Goal: Contribute content: Contribute content

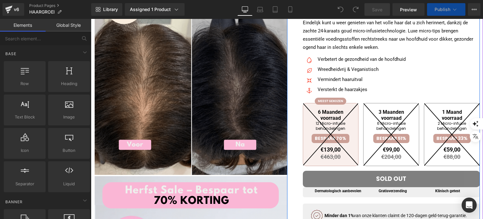
scroll to position [94, 0]
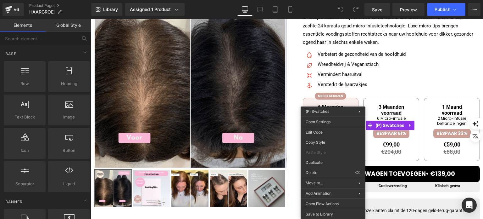
click at [372, 84] on div "Versterkt de haarzakjes Text Block" at bounding box center [361, 85] width 90 height 8
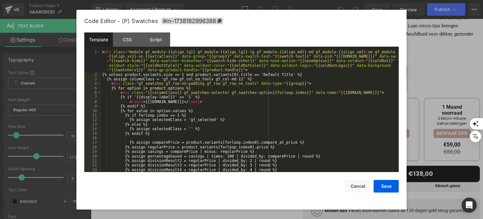
click at [342, 0] on div "You are previewing how the will restyle your page. You can not edit Elements in…" at bounding box center [241, 0] width 483 height 0
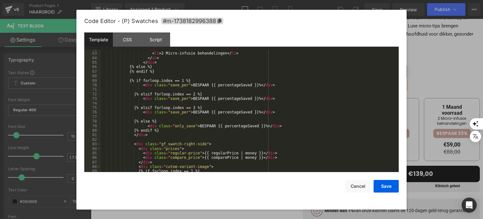
scroll to position [302, 0]
drag, startPoint x: 186, startPoint y: 85, endPoint x: 247, endPoint y: 85, distance: 61.9
click at [247, 85] on div "< ul > < li > 2 Micro-infusie behandelingen </ li > </ ul > </ div > {% else %}…" at bounding box center [248, 112] width 295 height 131
click at [185, 85] on div "< ul > < li > 2 Micro-infusie behandelingen </ li > </ ul > </ div > {% else %}…" at bounding box center [248, 112] width 295 height 131
drag, startPoint x: 229, startPoint y: 85, endPoint x: 201, endPoint y: 85, distance: 28.3
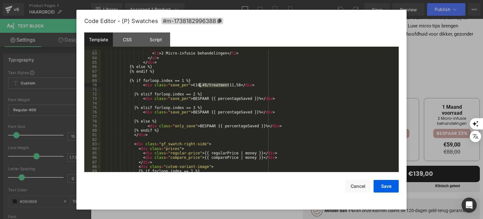
click at [201, 85] on div "< ul > < li > 2 Micro-infusie behandelingen </ li > </ ul > </ div > {% else %}…" at bounding box center [248, 112] width 295 height 131
click at [191, 84] on div "< ul > < li > 2 Micro-infusie behandelingen </ li > </ ul > </ div > {% else %}…" at bounding box center [248, 112] width 295 height 131
click at [190, 84] on div "< ul > < li > 2 Micro-infusie behandelingen </ li > </ ul > </ div > {% else %}…" at bounding box center [248, 112] width 295 height 131
click at [191, 84] on div "< ul > < li > 2 Micro-infusie behandelingen </ li > </ ul > </ div > {% else %}…" at bounding box center [248, 111] width 295 height 122
click at [197, 86] on div "< ul > < li > 2 Micro-infusie behandelingen </ li > </ ul > </ div > {% else %}…" at bounding box center [248, 112] width 295 height 131
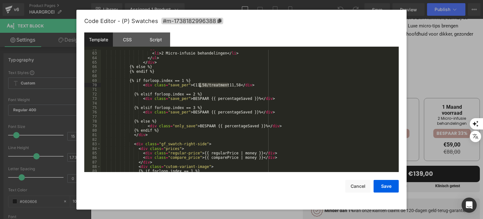
drag, startPoint x: 229, startPoint y: 87, endPoint x: 200, endPoint y: 86, distance: 29.0
click at [200, 86] on div "< ul > < li > 2 Micro-infusie behandelingen </ li > </ ul > </ div > {% else %}…" at bounding box center [248, 112] width 295 height 131
click at [390, 183] on button "Save" at bounding box center [386, 186] width 25 height 13
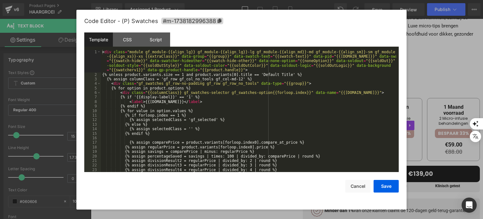
click at [324, 0] on div "You are previewing how the will restyle your page. You can not edit Elements in…" at bounding box center [241, 0] width 483 height 0
click at [322, 133] on div "< div class = "module gf_module-{{align_lg}} gf_module-{{align_lg}}-lg gf_modul…" at bounding box center [248, 124] width 295 height 149
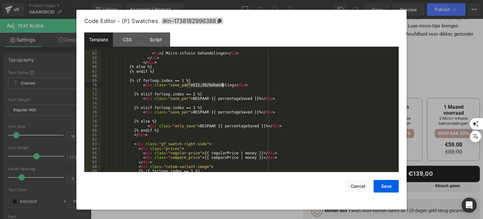
drag, startPoint x: 185, startPoint y: 84, endPoint x: 222, endPoint y: 85, distance: 37.4
click at [222, 85] on div "< ul > < li > 2 Micro-infusie behandelingen </ li > </ ul > </ div > {% else %}…" at bounding box center [248, 112] width 295 height 131
drag, startPoint x: 186, startPoint y: 99, endPoint x: 247, endPoint y: 99, distance: 61.0
click at [247, 99] on div "< ul > < li > 2 Micro-infusie behandelingen </ li > </ ul > </ div > {% else %}…" at bounding box center [248, 112] width 295 height 131
paste textarea
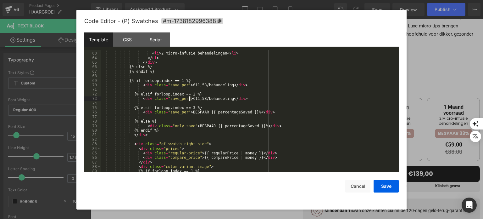
click at [190, 98] on div "< ul > < li > 2 Micro-infusie behandelingen </ li > </ ul > </ div > {% else %}…" at bounding box center [248, 112] width 295 height 131
click at [197, 98] on div "< ul > < li > 2 Micro-infusie behandelingen </ li > </ ul > </ div > {% else %}…" at bounding box center [248, 112] width 295 height 131
click at [392, 187] on button "Save" at bounding box center [386, 186] width 25 height 13
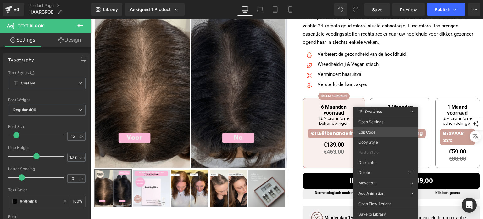
click at [381, 0] on div "You are previewing how the will restyle your page. You can not edit Elements in…" at bounding box center [241, 0] width 483 height 0
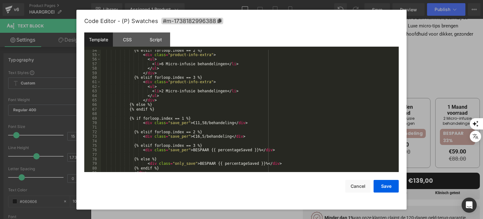
scroll to position [264, 0]
click at [195, 136] on div "{% elsif forloop.index == 2 %} < div class = "product-info-extra" > < ul > < li…" at bounding box center [248, 113] width 295 height 131
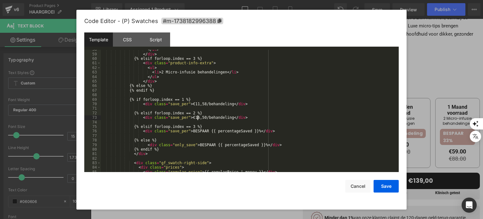
scroll to position [302, 0]
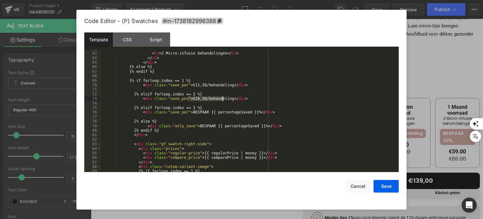
drag, startPoint x: 187, startPoint y: 98, endPoint x: 222, endPoint y: 98, distance: 34.9
click at [222, 98] on div "< ul > < li > 2 Micro-infusie behandelingen </ li > </ ul > </ div > {% else %}…" at bounding box center [248, 112] width 295 height 131
drag, startPoint x: 186, startPoint y: 111, endPoint x: 246, endPoint y: 112, distance: 59.8
click at [246, 112] on div "< ul > < li > 2 Micro-infusie behandelingen </ li > </ ul > </ div > {% else %}…" at bounding box center [248, 112] width 295 height 131
drag, startPoint x: 190, startPoint y: 113, endPoint x: 186, endPoint y: 112, distance: 3.6
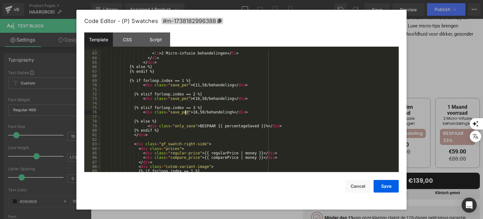
click at [186, 112] on div "< ul > < li > 2 Micro-infusie behandelingen </ li > </ ul > </ div > {% else %}…" at bounding box center [248, 112] width 295 height 131
click at [387, 188] on button "Save" at bounding box center [386, 186] width 25 height 13
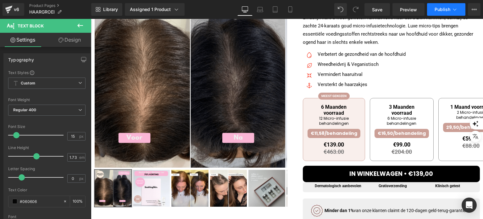
click at [438, 10] on span "Publish" at bounding box center [443, 9] width 16 height 5
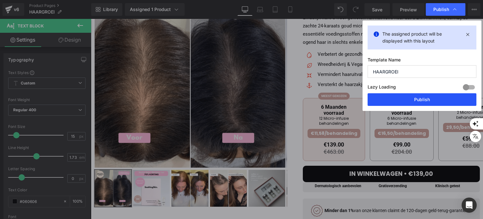
click at [408, 97] on button "Publish" at bounding box center [422, 99] width 109 height 13
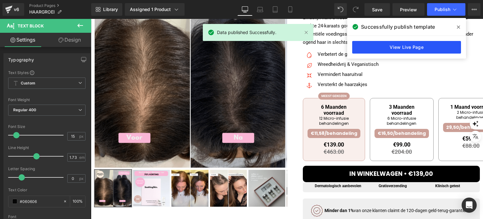
click at [401, 46] on link "View Live Page" at bounding box center [406, 47] width 109 height 13
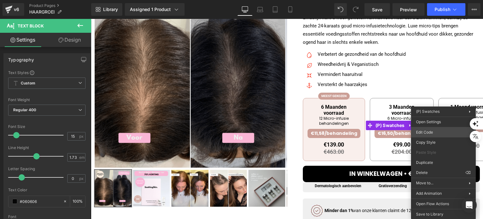
click at [438, 131] on body "You are previewing how the will restyle your page. You can not edit Elements in…" at bounding box center [241, 109] width 483 height 219
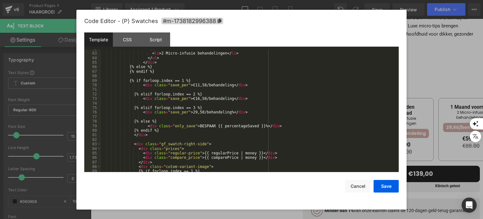
scroll to position [321, 0]
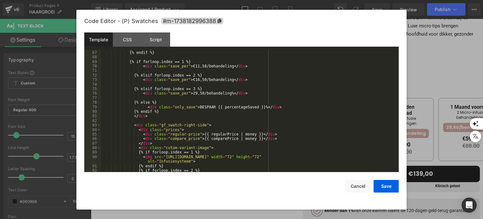
click at [220, 93] on div "{% else %} {% endif %} {% if forloop.index == 1 %} < div class = "save_per" > €…" at bounding box center [248, 111] width 295 height 131
click at [383, 185] on button "Save" at bounding box center [386, 186] width 25 height 13
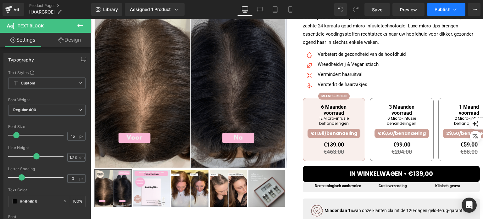
click at [447, 13] on button "Publish" at bounding box center [446, 9] width 38 height 13
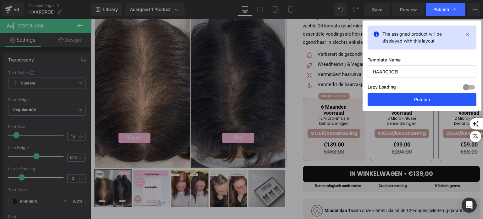
click at [420, 96] on button "Publish" at bounding box center [422, 99] width 109 height 13
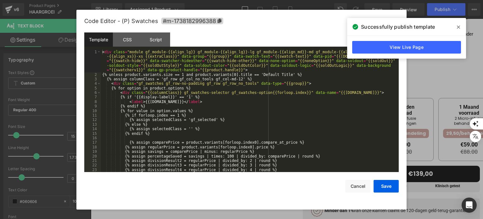
click at [332, 0] on div "You are previewing how the will restyle your page. You can not edit Elements in…" at bounding box center [241, 0] width 483 height 0
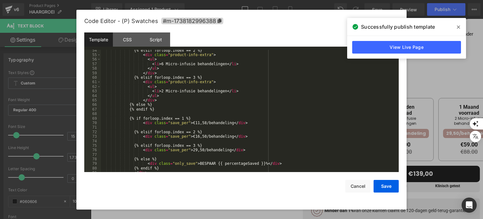
scroll to position [283, 0]
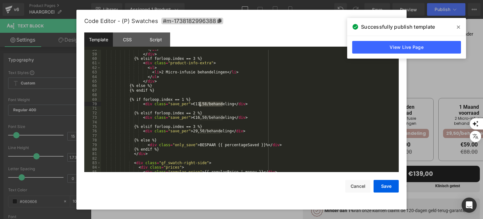
drag, startPoint x: 223, startPoint y: 105, endPoint x: 200, endPoint y: 103, distance: 22.7
click at [200, 103] on div "</ ul > </ div > {% elsif forloop.index == 3 %} < div class = "product-info-ext…" at bounding box center [248, 112] width 295 height 131
drag, startPoint x: 223, startPoint y: 116, endPoint x: 199, endPoint y: 116, distance: 24.2
click at [199, 116] on div "</ ul > </ div > {% elsif forloop.index == 3 %} < div class = "product-info-ext…" at bounding box center [248, 112] width 295 height 131
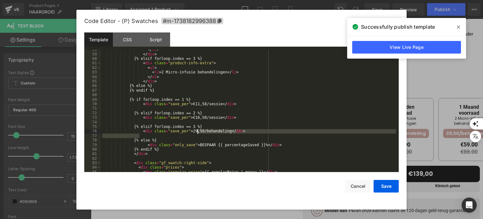
drag, startPoint x: 221, startPoint y: 134, endPoint x: 198, endPoint y: 131, distance: 22.8
click at [198, 131] on div "</ ul > </ div > {% elsif forloop.index == 3 %} < div class = "product-info-ext…" at bounding box center [248, 112] width 295 height 131
click at [198, 131] on div "</ ul > </ div > {% elsif forloop.index == 3 %} < div class = "product-info-ext…" at bounding box center [248, 111] width 295 height 122
drag, startPoint x: 199, startPoint y: 131, endPoint x: 220, endPoint y: 130, distance: 21.4
click at [220, 130] on div "</ ul > </ div > {% elsif forloop.index == 3 %} < div class = "product-info-ext…" at bounding box center [248, 112] width 295 height 131
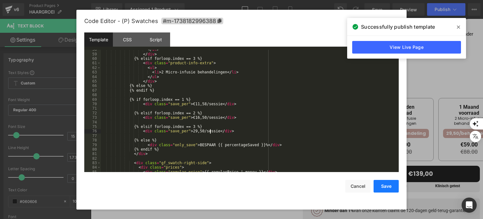
click at [388, 188] on button "Save" at bounding box center [386, 186] width 25 height 13
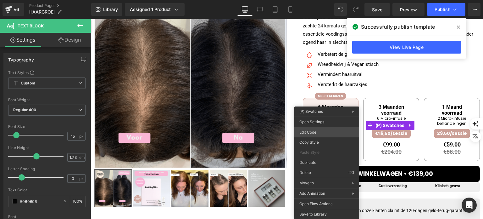
click at [323, 0] on div "You are previewing how the will restyle your page. You can not edit Elements in…" at bounding box center [241, 0] width 483 height 0
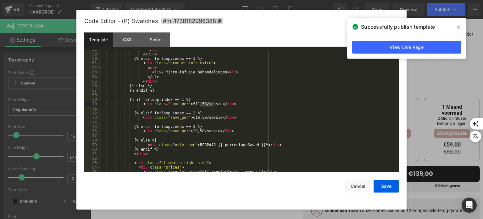
drag, startPoint x: 213, startPoint y: 104, endPoint x: 200, endPoint y: 102, distance: 13.3
click at [200, 102] on div "</ ul > </ div > {% elsif forloop.index == 3 %} < div class = "product-info-ext…" at bounding box center [248, 112] width 295 height 131
click at [213, 104] on div "</ ul > </ div > {% elsif forloop.index == 3 %} < div class = "product-info-ext…" at bounding box center [248, 111] width 295 height 122
click at [212, 103] on div "</ ul > </ div > {% elsif forloop.index == 3 %} < div class = "product-info-ext…" at bounding box center [248, 112] width 295 height 131
drag, startPoint x: 212, startPoint y: 103, endPoint x: 205, endPoint y: 103, distance: 7.3
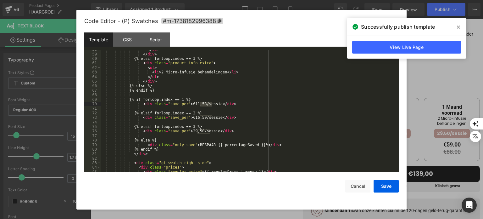
click at [205, 103] on div "</ ul > </ div > {% elsif forloop.index == 3 %} < div class = "product-info-ext…" at bounding box center [248, 112] width 295 height 131
click at [204, 118] on div "</ ul > </ div > {% elsif forloop.index == 3 %} < div class = "product-info-ext…" at bounding box center [248, 112] width 295 height 131
click at [203, 132] on div "</ ul > </ div > {% elsif forloop.index == 3 %} < div class = "product-info-ext…" at bounding box center [248, 112] width 295 height 131
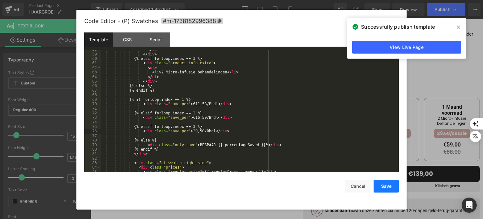
click at [383, 183] on button "Save" at bounding box center [386, 186] width 25 height 13
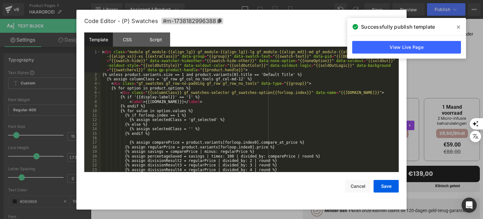
click at [338, 0] on div "You are previewing how the will restyle your page. You can not edit Elements in…" at bounding box center [241, 0] width 483 height 0
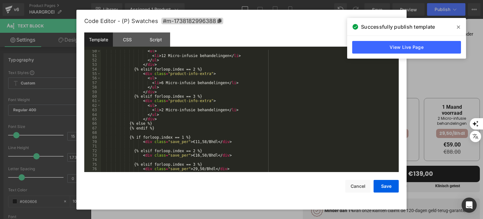
scroll to position [264, 0]
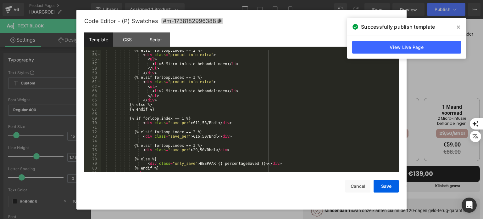
click at [208, 123] on div "{% elsif forloop.index == 2 %} < div class = "product-info-extra" > < ul > < li…" at bounding box center [248, 113] width 295 height 131
click at [389, 190] on button "Save" at bounding box center [386, 186] width 25 height 13
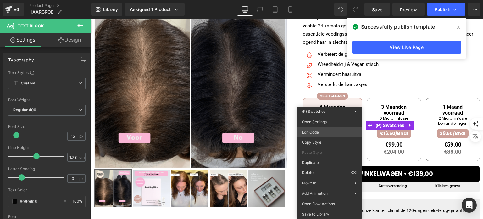
click at [326, 0] on div "You are previewing how the will restyle your page. You can not edit Elements in…" at bounding box center [241, 0] width 483 height 0
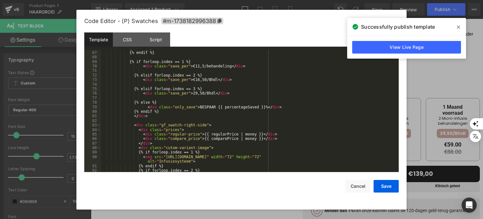
scroll to position [321, 0]
click at [187, 80] on div "{% else %} {% endif %} {% if forloop.index == 1 %} < div class = "save_per" > €…" at bounding box center [248, 111] width 295 height 131
click at [186, 92] on div "{% else %} {% endif %} {% if forloop.index == 1 %} < div class = "save_per" > €…" at bounding box center [248, 111] width 295 height 131
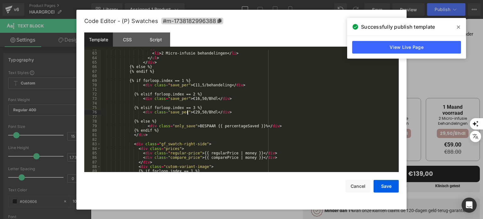
scroll to position [302, 0]
drag, startPoint x: 192, startPoint y: 85, endPoint x: 187, endPoint y: 83, distance: 5.1
click at [187, 83] on div "< ul > < li > 2 Micro-infusie behandelingen </ li > </ ul > </ div > {% else %}…" at bounding box center [248, 112] width 295 height 131
click at [195, 86] on div "< ul > < li > 2 Micro-infusie behandelingen </ li > </ ul > </ div > {% else %}…" at bounding box center [248, 112] width 295 height 131
click at [214, 84] on div "< ul > < li > 2 Micro-infusie behandelingen </ li > </ ul > </ div > {% else %}…" at bounding box center [248, 112] width 295 height 131
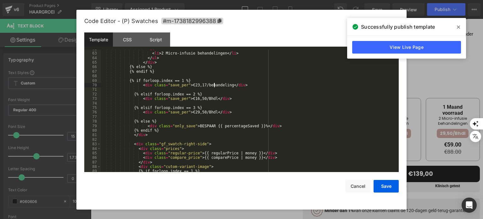
click at [214, 84] on div "< ul > < li > 2 Micro-infusie behandelingen </ li > </ ul > </ div > {% else %}…" at bounding box center [248, 112] width 295 height 131
click at [388, 186] on button "Save" at bounding box center [386, 186] width 25 height 13
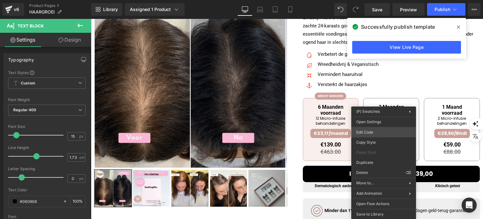
click at [375, 0] on div "You are previewing how the will restyle your page. You can not edit Elements in…" at bounding box center [241, 0] width 483 height 0
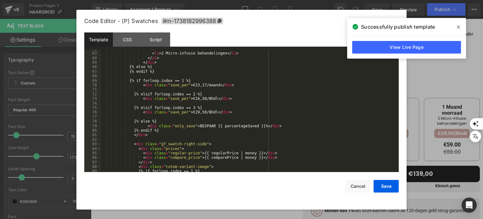
scroll to position [283, 0]
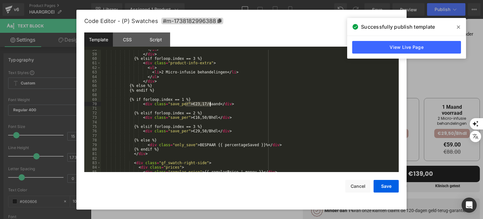
drag, startPoint x: 185, startPoint y: 103, endPoint x: 210, endPoint y: 103, distance: 25.5
click at [210, 103] on div "</ ul > </ div > {% elsif forloop.index == 3 %} < div class = "product-info-ext…" at bounding box center [248, 112] width 295 height 131
click at [210, 105] on div "</ ul > </ div > {% elsif forloop.index == 3 %} < div class = "product-info-ext…" at bounding box center [248, 111] width 295 height 122
drag, startPoint x: 210, startPoint y: 104, endPoint x: 186, endPoint y: 103, distance: 23.9
click at [186, 103] on div "</ ul > </ div > {% elsif forloop.index == 3 %} < div class = "product-info-ext…" at bounding box center [248, 112] width 295 height 131
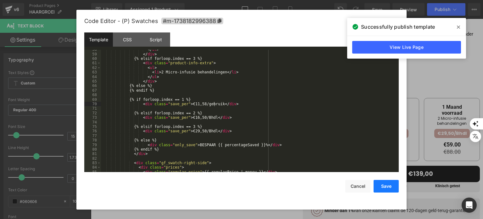
drag, startPoint x: 379, startPoint y: 182, endPoint x: 286, endPoint y: 153, distance: 98.1
click at [379, 182] on button "Save" at bounding box center [386, 186] width 25 height 13
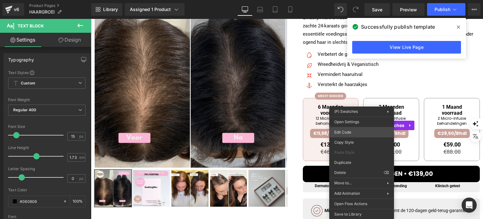
click at [356, 0] on div "You are previewing how the will restyle your page. You can not edit Elements in…" at bounding box center [241, 0] width 483 height 0
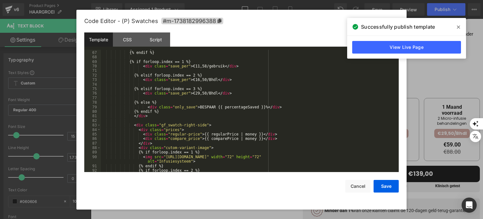
scroll to position [321, 0]
click at [207, 64] on div "{% else %} {% endif %} {% if forloop.index == 1 %} < div class = "save_per" > €…" at bounding box center [248, 111] width 295 height 131
click at [208, 66] on div "{% else %} {% endif %} {% if forloop.index == 1 %} < div class = "save_per" > €…" at bounding box center [248, 111] width 295 height 131
click at [203, 80] on div "{% else %} {% endif %} {% if forloop.index == 1 %} < div class = "save_per" > €…" at bounding box center [248, 111] width 295 height 131
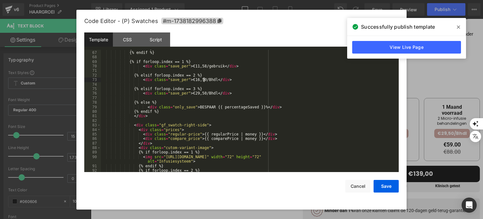
click at [203, 80] on div "{% else %} {% endif %} {% if forloop.index == 1 %} < div class = "save_per" > €…" at bounding box center [248, 111] width 295 height 131
click at [204, 95] on div "{% else %} {% endif %} {% if forloop.index == 1 %} < div class = "save_per" > €…" at bounding box center [248, 111] width 295 height 131
click at [378, 184] on button "Save" at bounding box center [386, 186] width 25 height 13
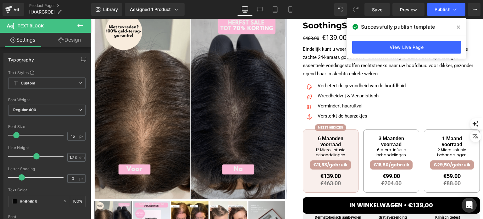
scroll to position [31, 0]
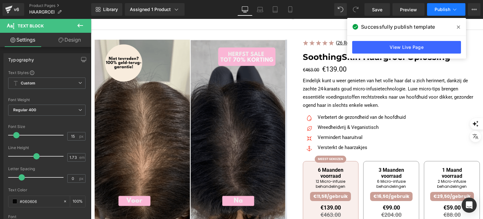
click at [439, 12] on span "Publish" at bounding box center [443, 9] width 16 height 5
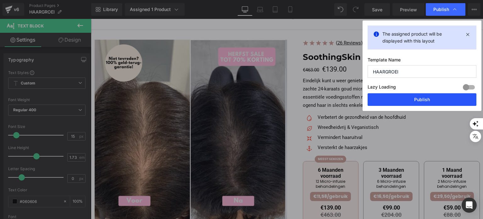
click at [408, 98] on button "Publish" at bounding box center [422, 99] width 109 height 13
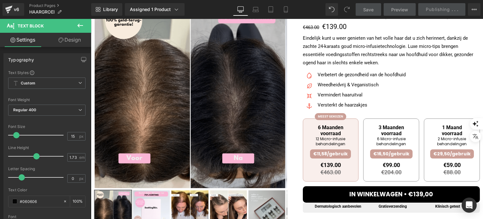
scroll to position [63, 0]
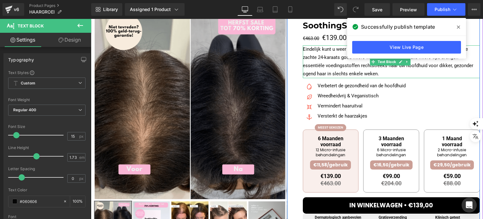
click at [318, 61] on p "Eindelijk kunt u weer genieten van het volle haar dat u zich herinnert, dankzij…" at bounding box center [391, 61] width 177 height 33
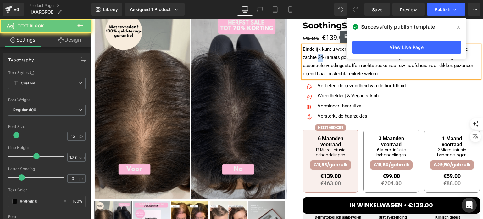
click at [318, 61] on p "Eindelijk kunt u weer genieten van het volle haar dat u zich herinnert, dankzij…" at bounding box center [391, 61] width 177 height 33
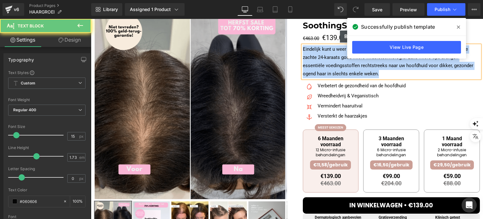
click at [318, 61] on p "Eindelijk kunt u weer genieten van het volle haar dat u zich herinnert, dankzij…" at bounding box center [391, 61] width 177 height 33
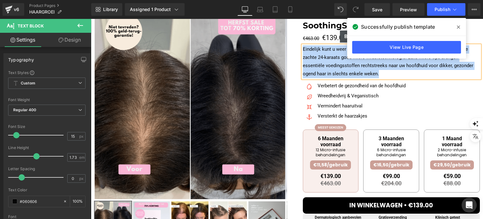
click at [327, 58] on p "Eindelijk kunt u weer genieten van het volle haar dat u zich herinnert, dankzij…" at bounding box center [391, 61] width 177 height 33
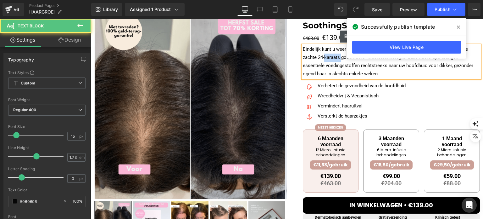
click at [327, 58] on p "Eindelijk kunt u weer genieten van het volle haar dat u zich herinnert, dankzij…" at bounding box center [391, 61] width 177 height 33
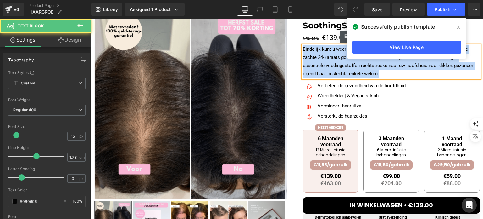
click at [327, 58] on p "Eindelijk kunt u weer genieten van het volle haar dat u zich herinnert, dankzij…" at bounding box center [391, 61] width 177 height 33
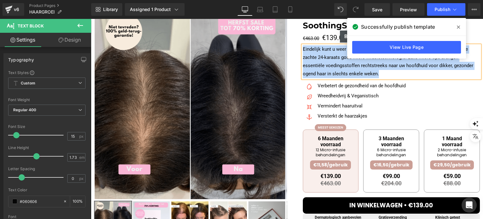
copy p "Eindelijk kunt u weer genieten van het volle haar dat u zich herinnert, dankzij…"
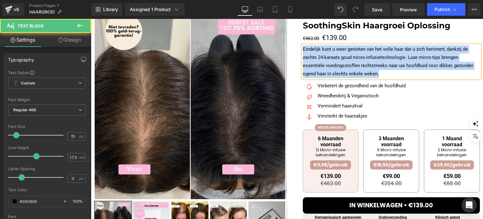
click at [322, 67] on p "Eindelijk kunt u weer genieten van het volle haar dat u zich herinnert, dankzij…" at bounding box center [391, 61] width 177 height 33
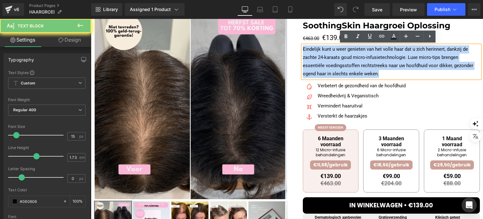
click at [322, 67] on p "Eindelijk kunt u weer genieten van het volle haar dat u zich herinnert, dankzij…" at bounding box center [391, 61] width 177 height 33
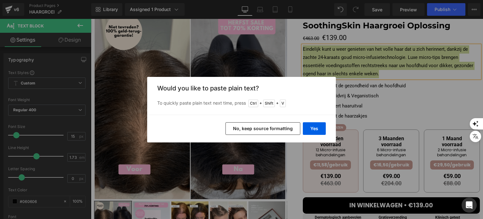
click at [282, 126] on button "No, keep source formatting" at bounding box center [262, 128] width 75 height 13
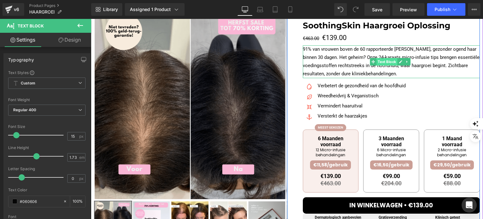
click at [377, 63] on span "Text Block" at bounding box center [386, 62] width 21 height 8
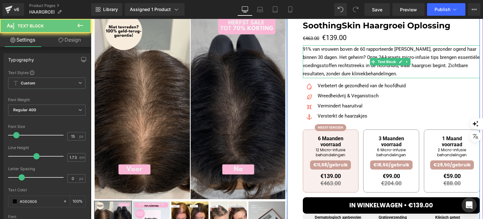
click at [347, 68] on p "91% van vrouwen boven de 60 rapporteerde [PERSON_NAME], gezonder ogend haar bin…" at bounding box center [391, 61] width 177 height 33
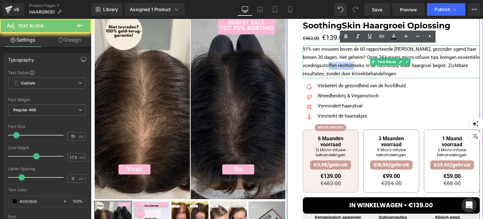
click at [347, 68] on p "91% van vrouwen boven de 60 rapporteerde [PERSON_NAME], gezonder ogend haar bin…" at bounding box center [391, 61] width 177 height 33
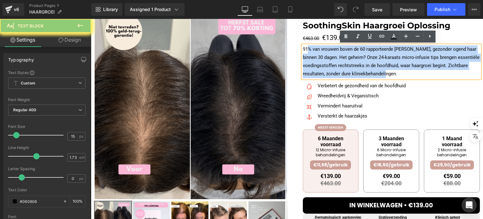
click at [347, 68] on p "91% van vrouwen boven de 60 rapporteerde [PERSON_NAME], gezonder ogend haar bin…" at bounding box center [391, 61] width 177 height 33
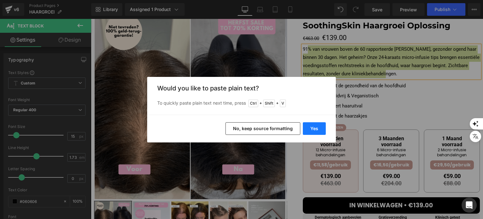
click at [316, 127] on button "Yes" at bounding box center [314, 128] width 23 height 13
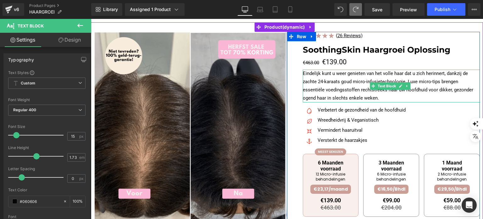
scroll to position [0, 0]
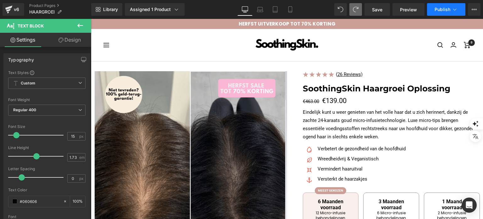
click at [436, 12] on button "Publish" at bounding box center [446, 9] width 38 height 13
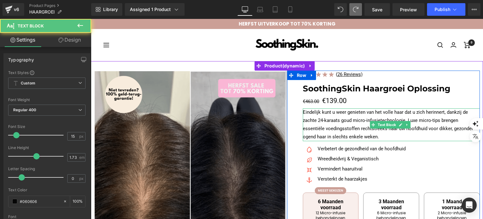
click at [331, 119] on p "Eindelijk kunt u weer genieten van het volle haar dat u zich herinnert, dankzij…" at bounding box center [391, 124] width 177 height 33
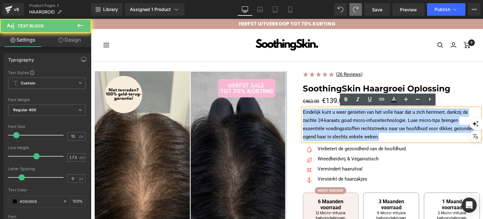
click at [331, 119] on p "Eindelijk kunt u weer genieten van het volle haar dat u zich herinnert, dankzij…" at bounding box center [391, 124] width 177 height 33
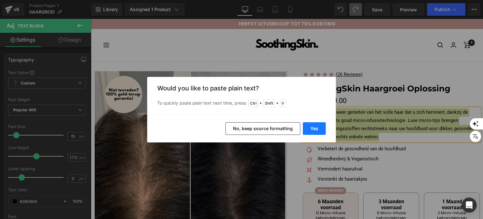
click at [308, 124] on button "Yes" at bounding box center [314, 128] width 23 height 13
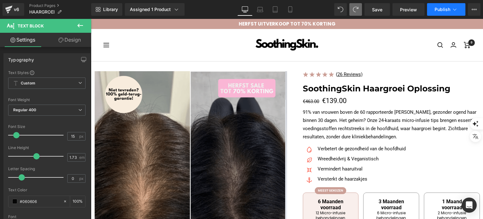
click at [442, 6] on button "Publish" at bounding box center [446, 9] width 38 height 13
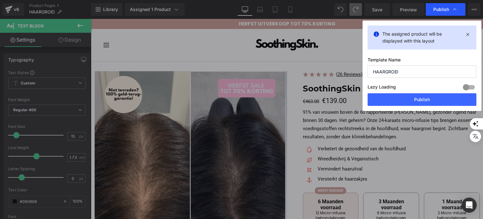
drag, startPoint x: 440, startPoint y: 5, endPoint x: 328, endPoint y: 63, distance: 126.6
click at [440, 5] on div "Publish" at bounding box center [446, 9] width 40 height 13
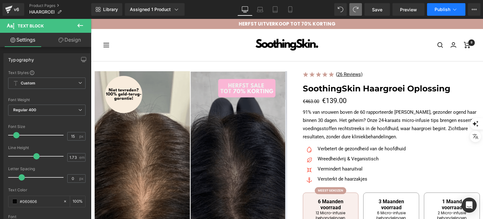
click at [446, 14] on button "Publish" at bounding box center [446, 9] width 38 height 13
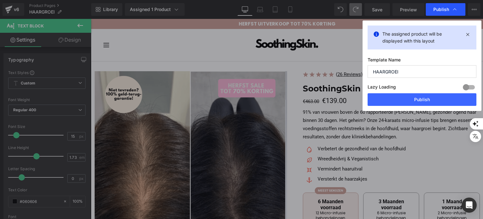
click at [450, 5] on div "Publish" at bounding box center [446, 9] width 40 height 13
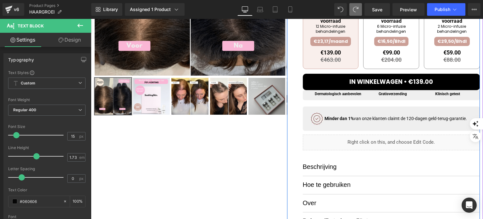
scroll to position [189, 0]
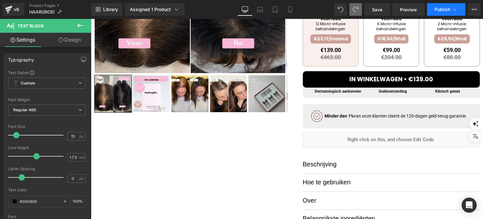
click at [436, 10] on span "Publish" at bounding box center [443, 9] width 16 height 5
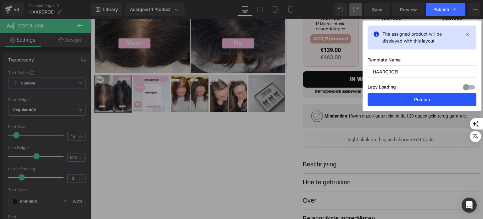
click at [404, 97] on button "Publish" at bounding box center [422, 99] width 109 height 13
